Goal: Transaction & Acquisition: Book appointment/travel/reservation

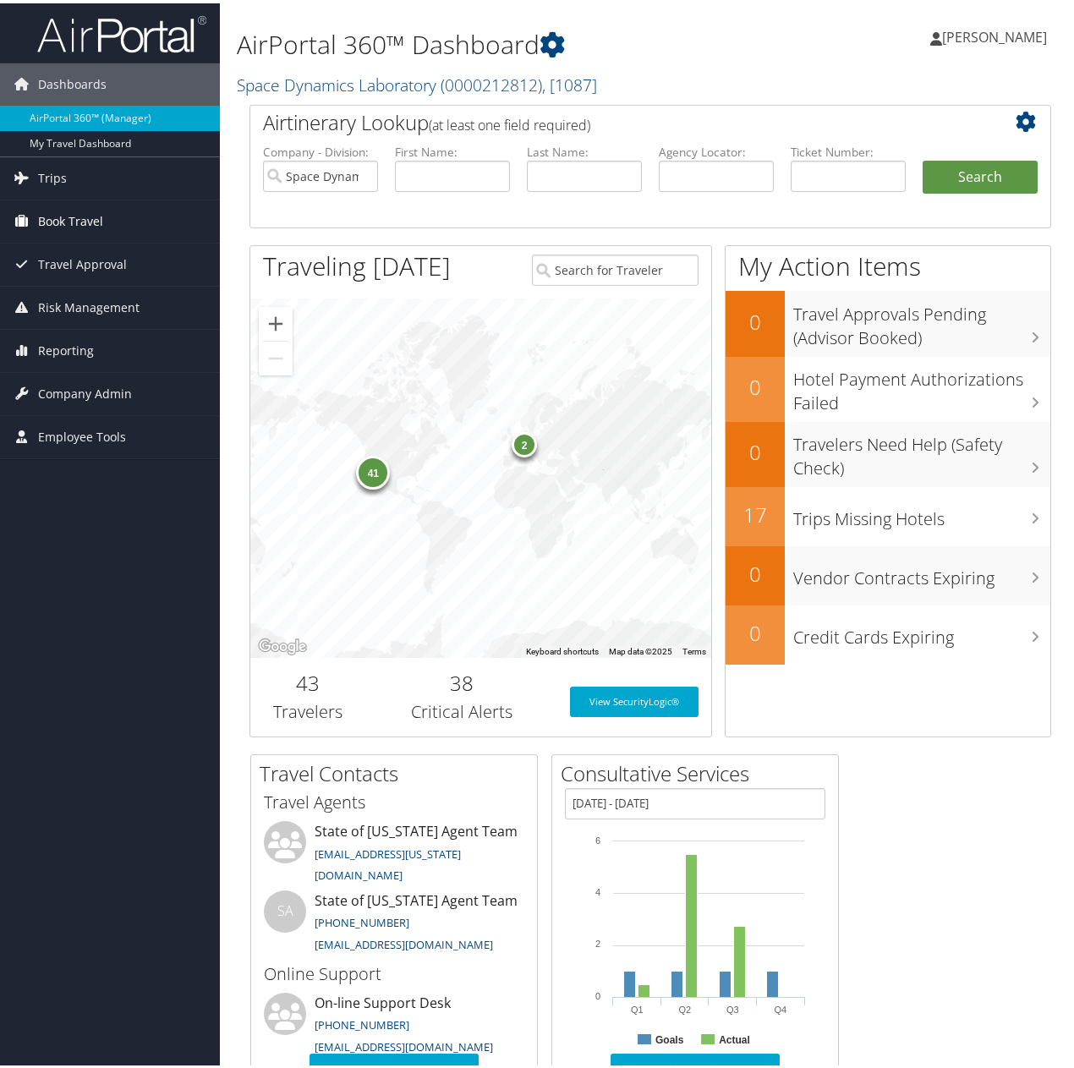
click at [82, 215] on span "Book Travel" at bounding box center [70, 218] width 65 height 42
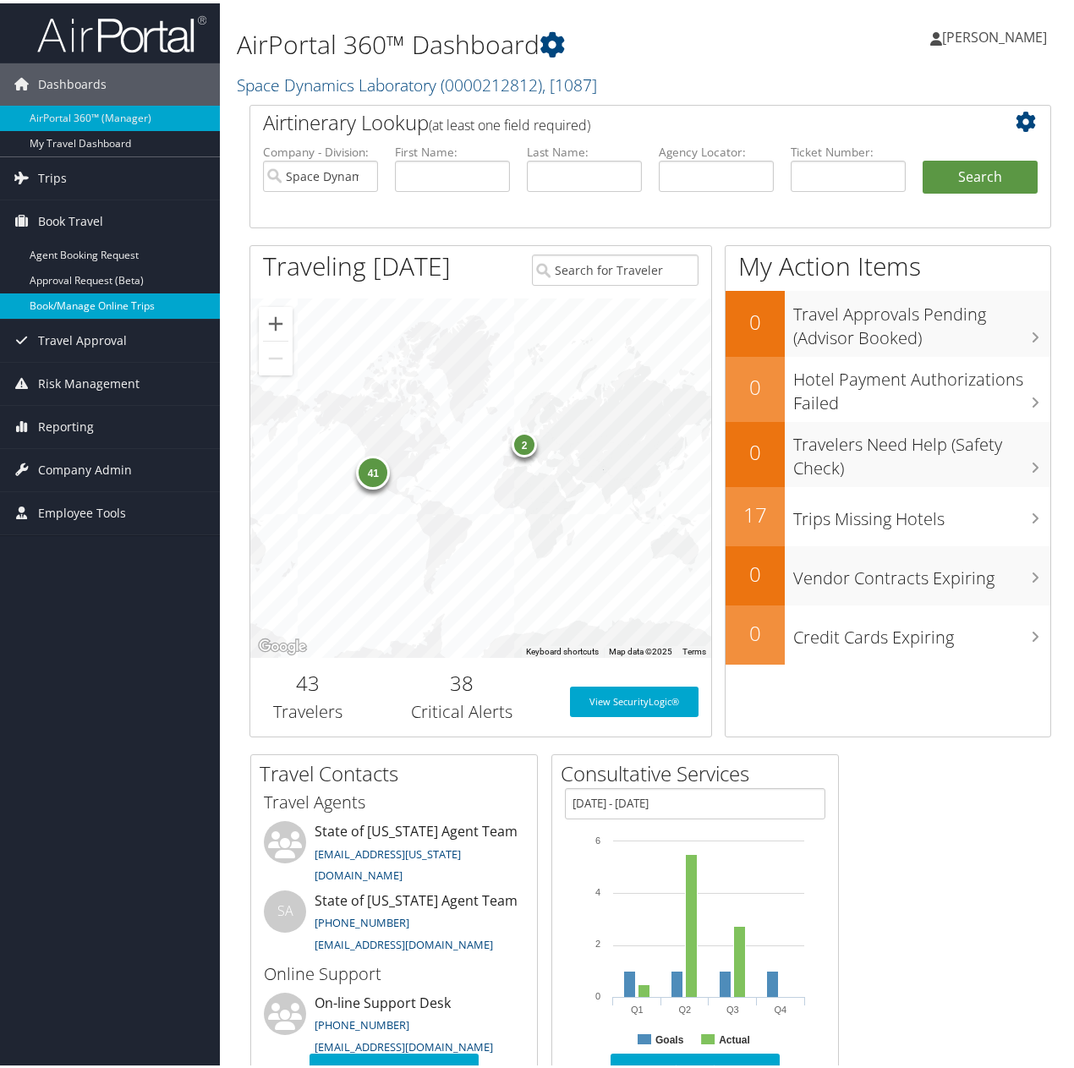
click at [54, 298] on link "Book/Manage Online Trips" at bounding box center [110, 302] width 220 height 25
